Goal: Transaction & Acquisition: Purchase product/service

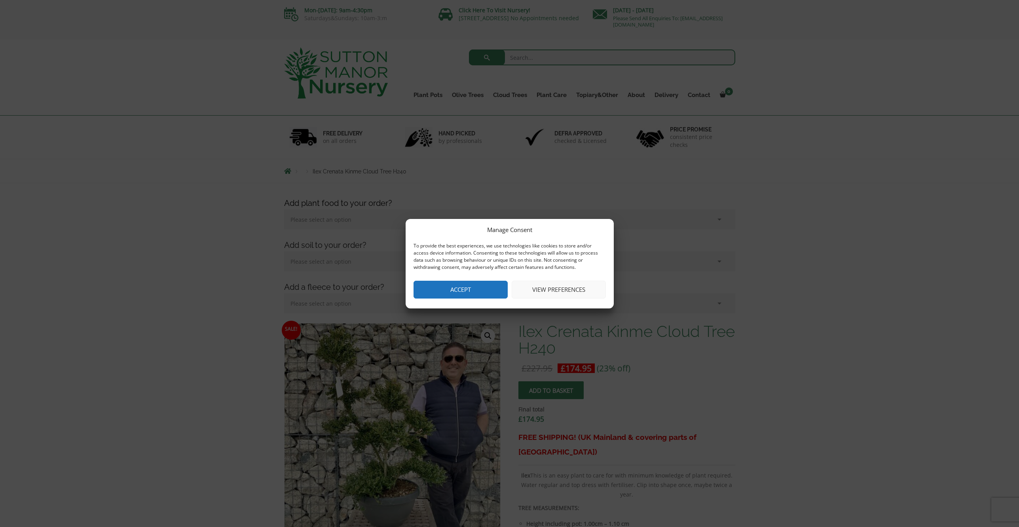
click at [568, 287] on button "View preferences" at bounding box center [559, 290] width 94 height 18
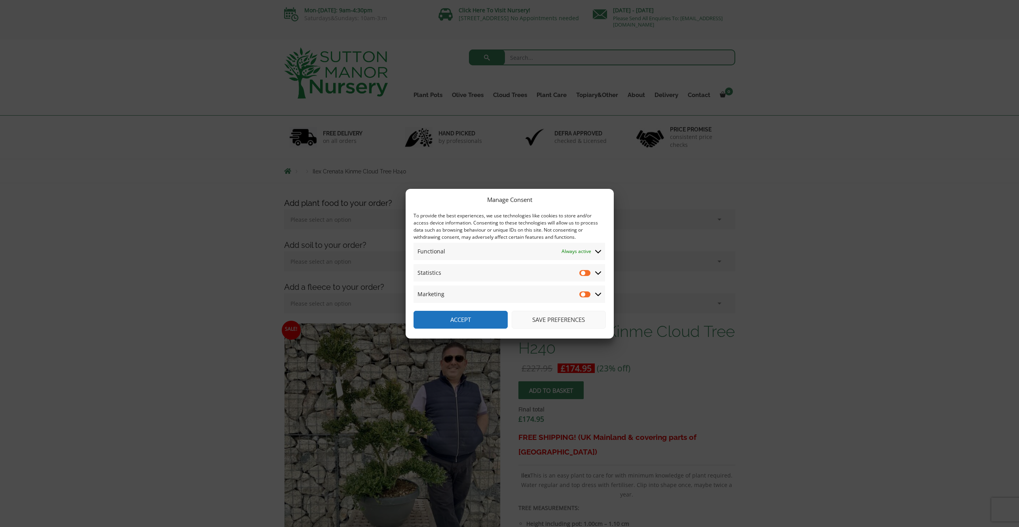
click at [596, 273] on icon at bounding box center [598, 273] width 6 height 4
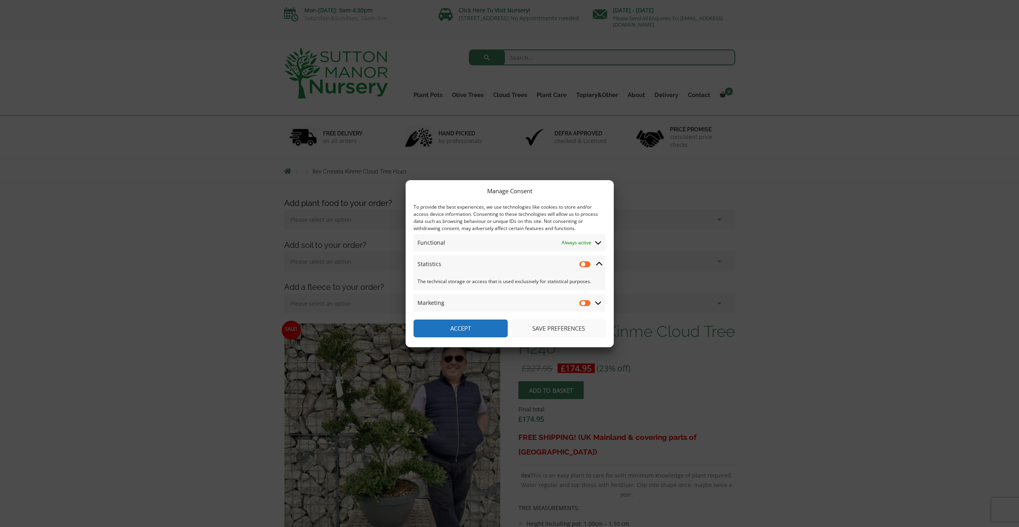
click at [597, 265] on icon at bounding box center [599, 263] width 6 height 7
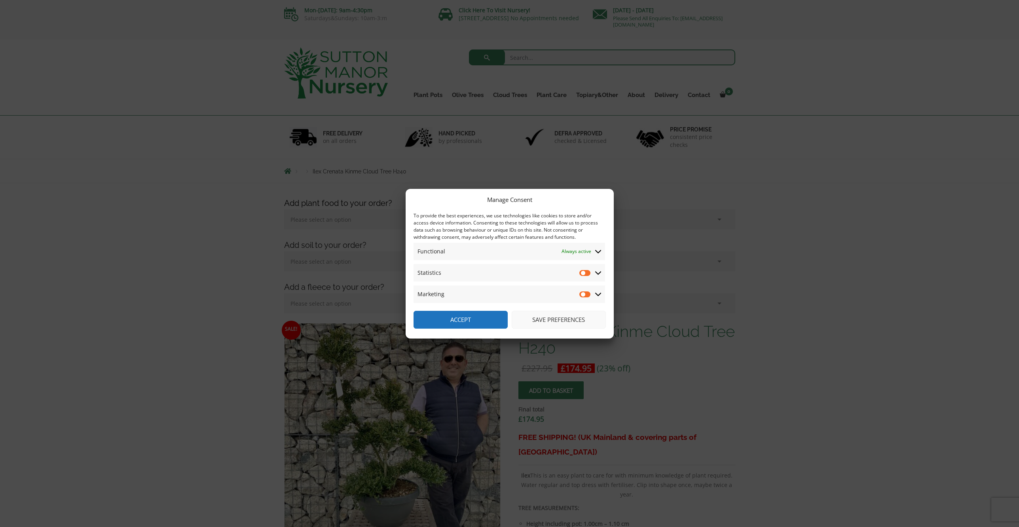
click at [585, 274] on input "Statistics" at bounding box center [586, 273] width 12 height 8
click at [586, 274] on input "Statistics" at bounding box center [586, 273] width 12 height 8
checkbox input "false"
click at [549, 326] on button "Save preferences" at bounding box center [559, 320] width 94 height 18
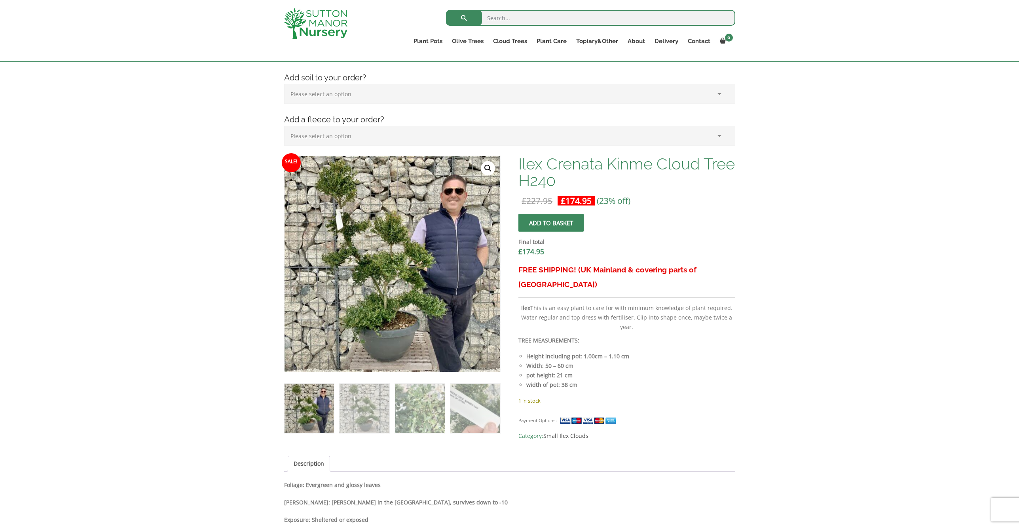
scroll to position [153, 0]
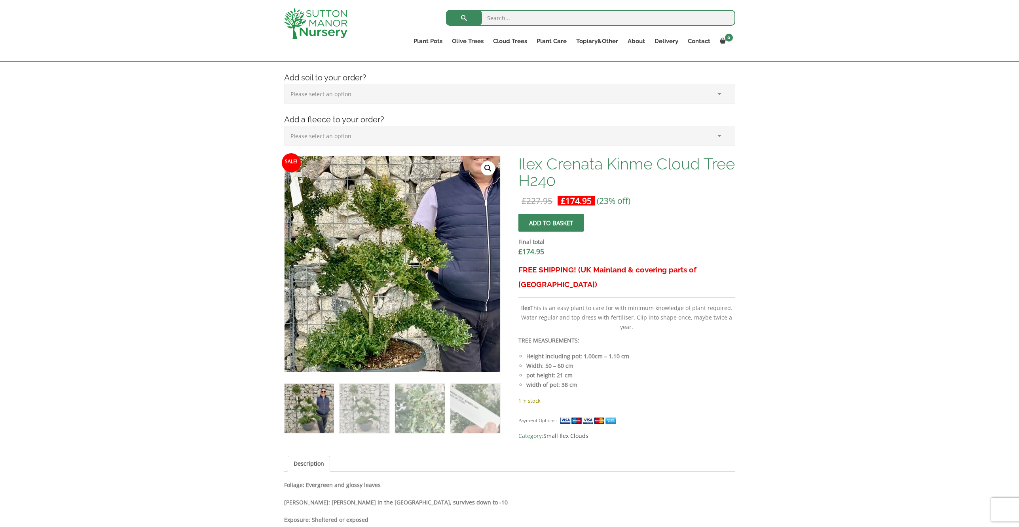
click at [408, 268] on img at bounding box center [382, 261] width 351 height 351
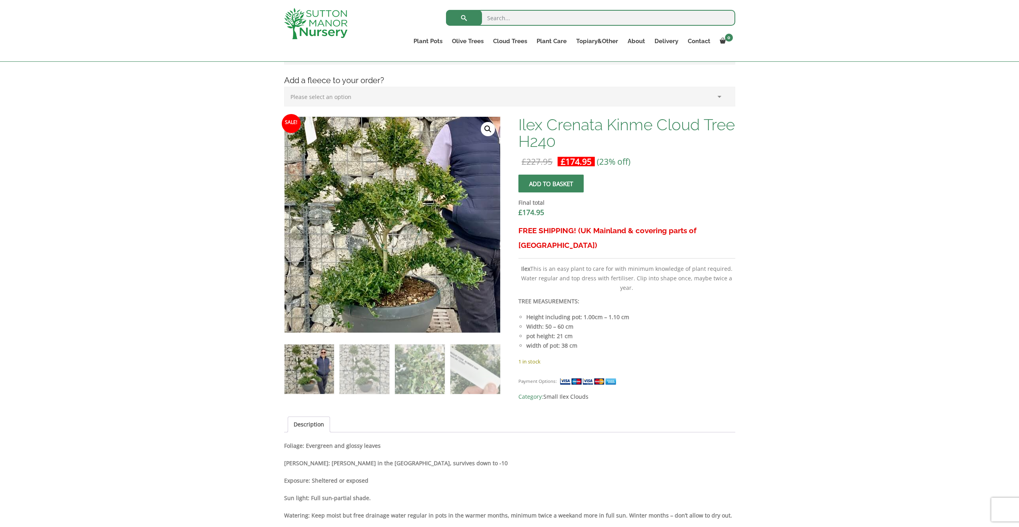
scroll to position [190, 0]
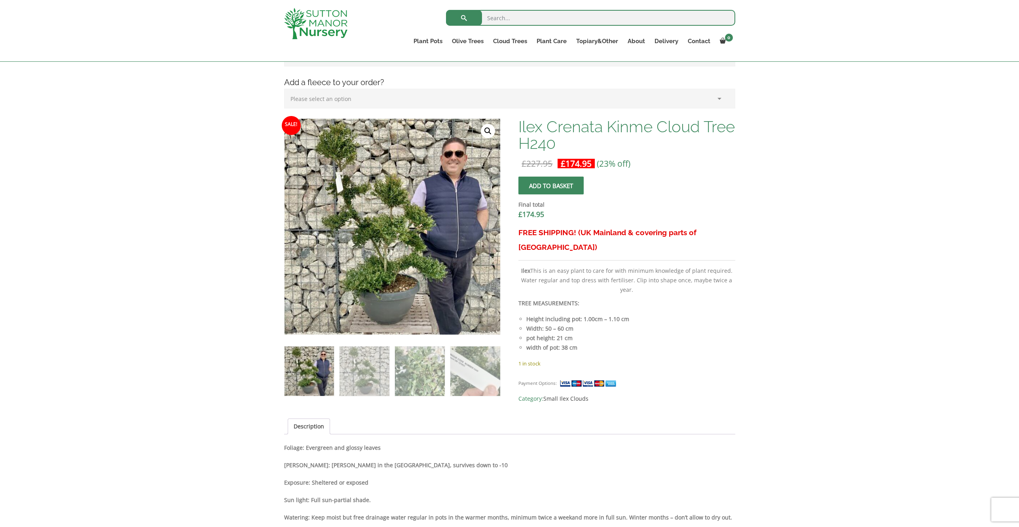
click at [490, 130] on link "🔍" at bounding box center [488, 131] width 14 height 14
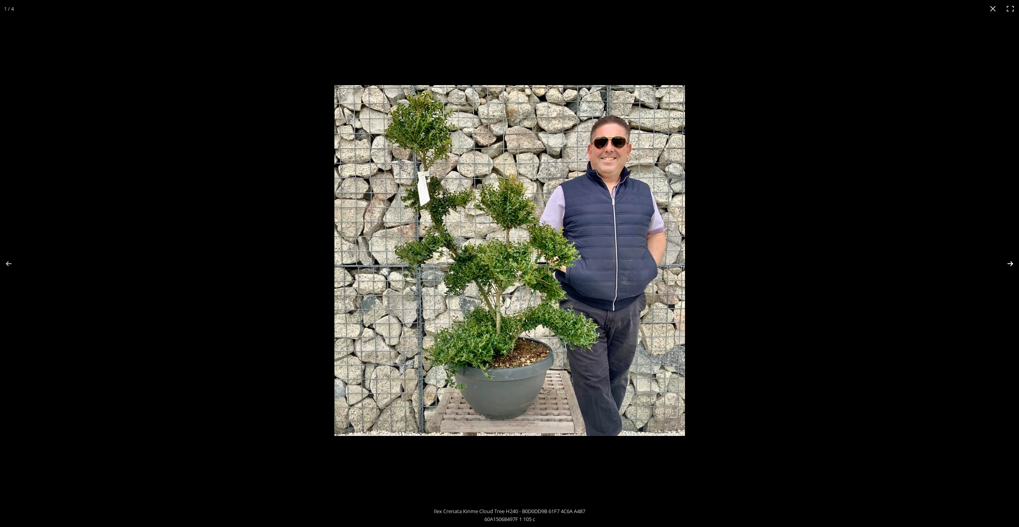
click at [1009, 266] on button "Next (arrow right)" at bounding box center [1006, 264] width 28 height 40
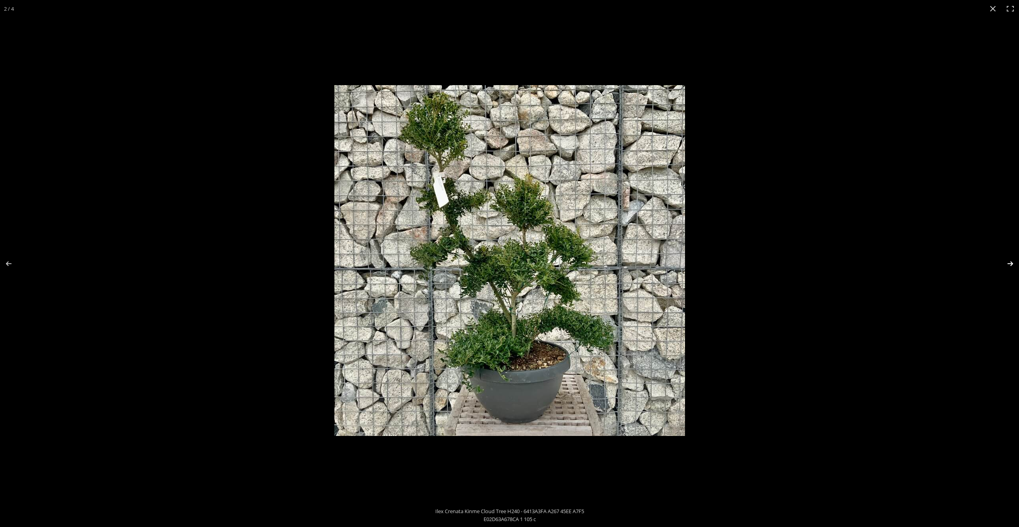
click at [1009, 266] on button "Next (arrow right)" at bounding box center [1006, 264] width 28 height 40
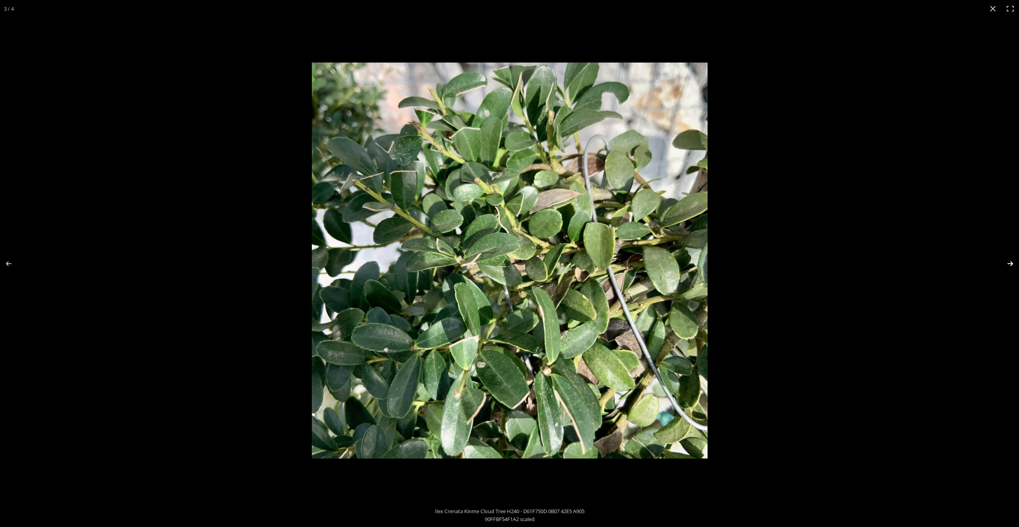
click at [1009, 266] on button "Next (arrow right)" at bounding box center [1006, 264] width 28 height 40
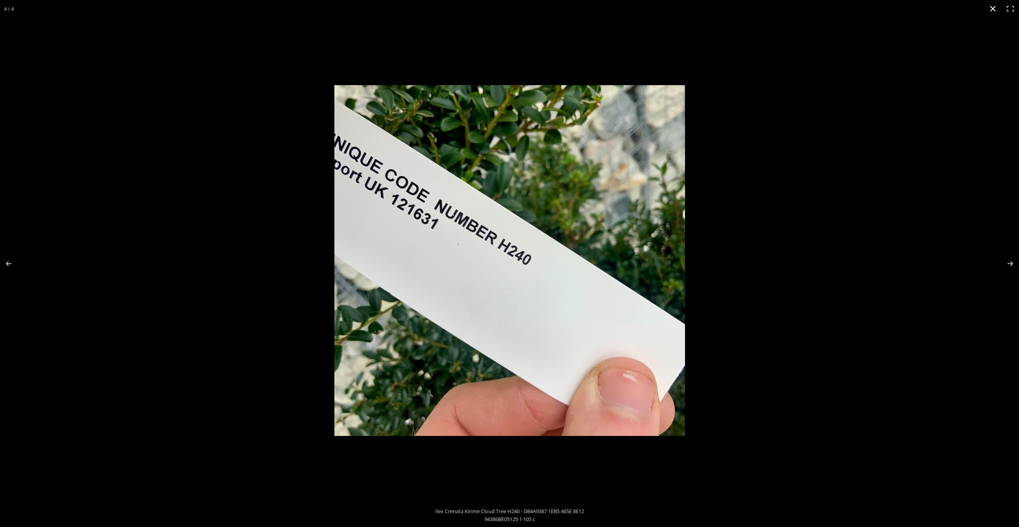
click at [991, 14] on button "Close (Esc)" at bounding box center [993, 8] width 17 height 17
